Goal: Information Seeking & Learning: Learn about a topic

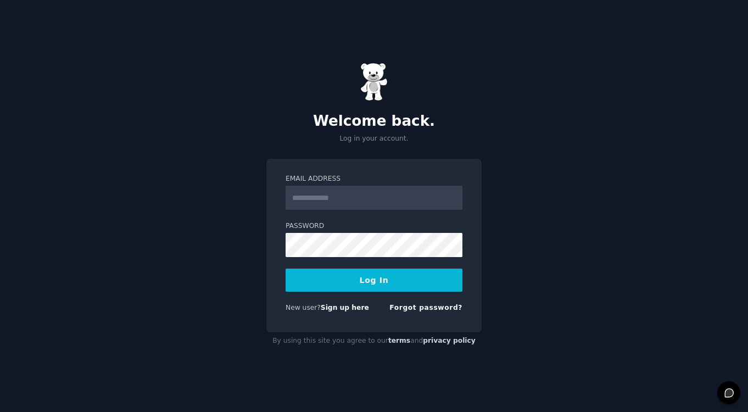
type input "**********"
click at [328, 276] on button "Log In" at bounding box center [374, 280] width 177 height 23
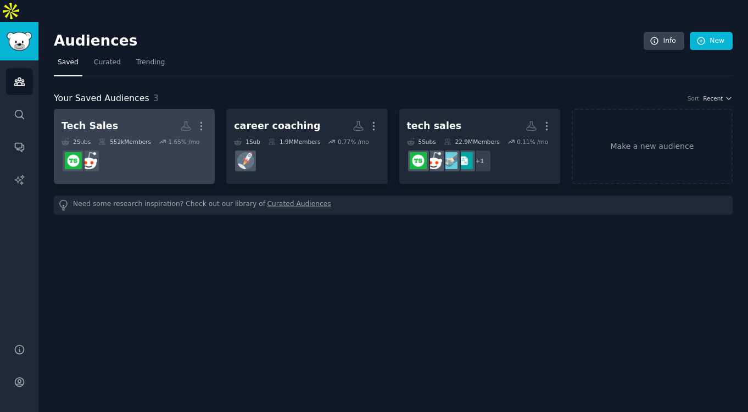
click at [147, 146] on dd at bounding box center [135, 161] width 146 height 31
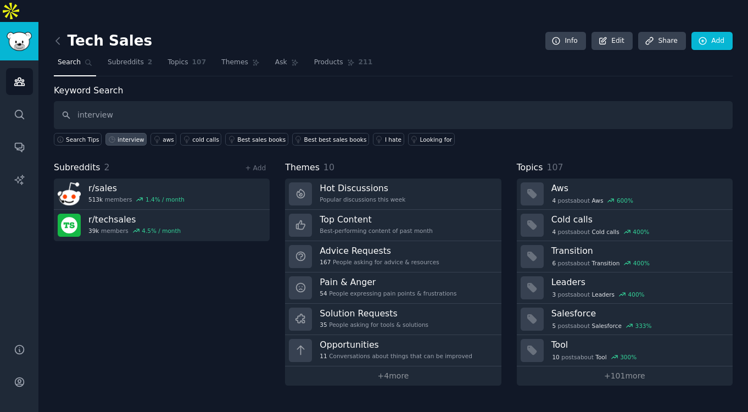
type input "interview"
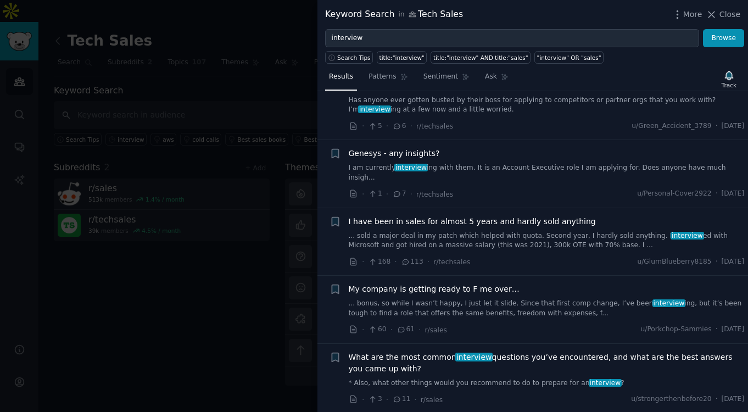
scroll to position [47, 0]
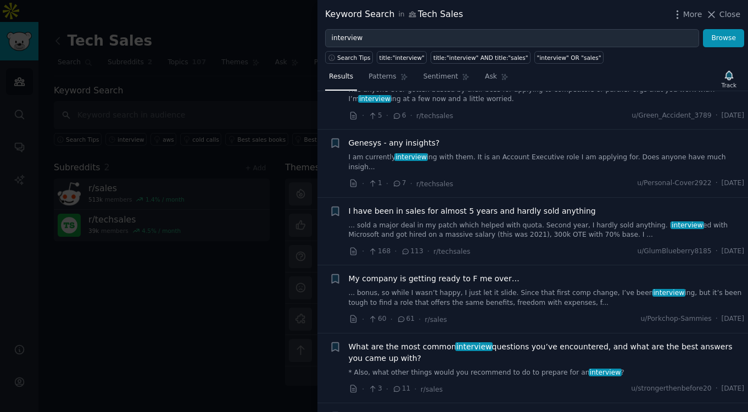
click at [238, 302] on div at bounding box center [374, 206] width 748 height 412
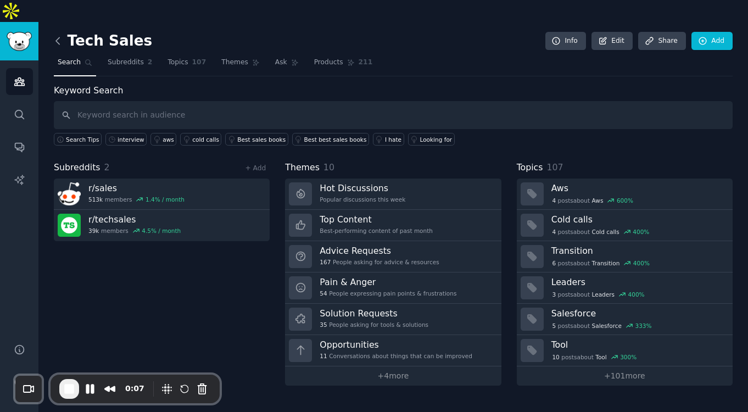
click at [58, 35] on icon at bounding box center [58, 41] width 12 height 12
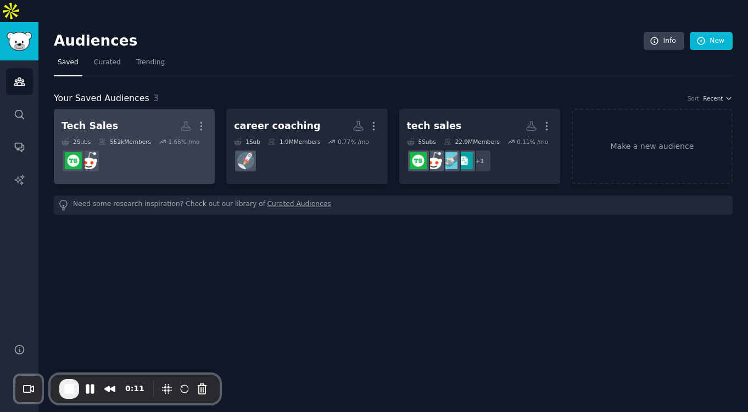
click at [142, 117] on h2 "Tech Sales More" at bounding box center [135, 126] width 146 height 19
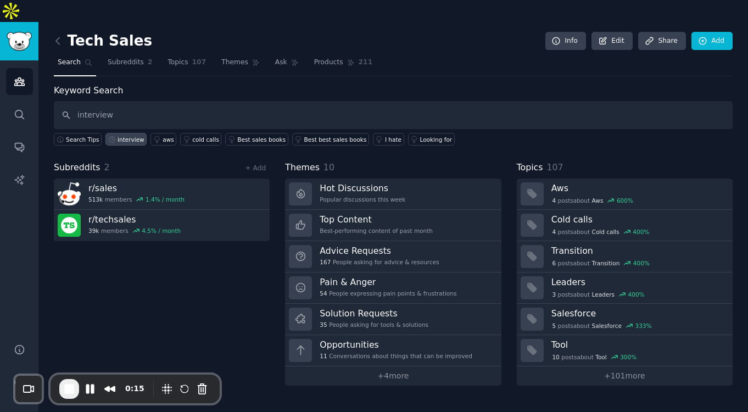
type input "interview"
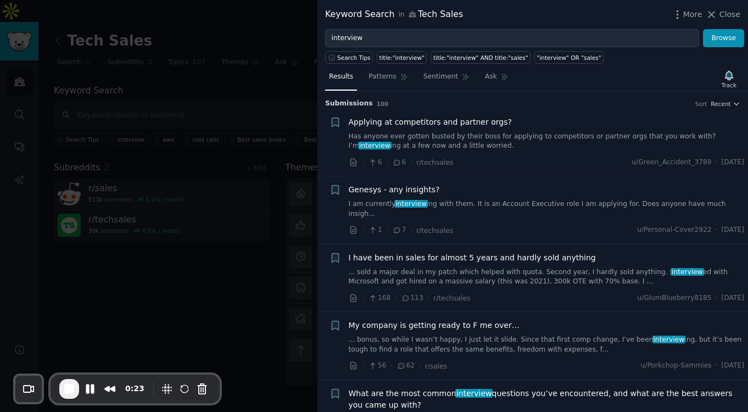
click at [479, 123] on span "Applying at competitors and partner orgs?" at bounding box center [430, 123] width 163 height 12
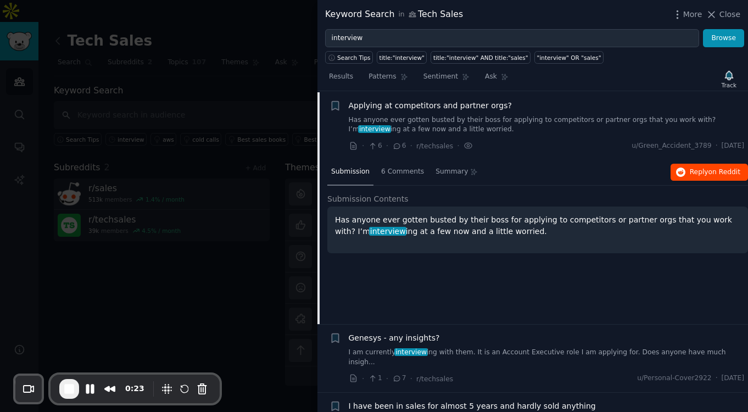
scroll to position [17, 0]
click at [703, 174] on span "Reply on Reddit" at bounding box center [715, 172] width 51 height 10
